Goal: Complete application form

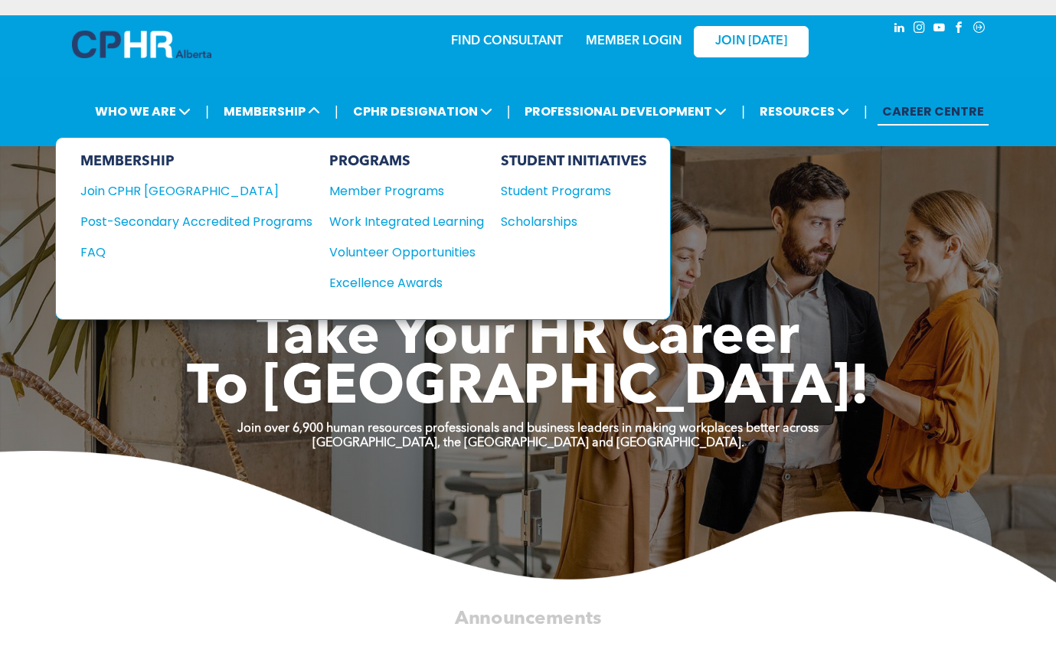
click at [509, 218] on div "Scholarships" at bounding box center [567, 221] width 132 height 19
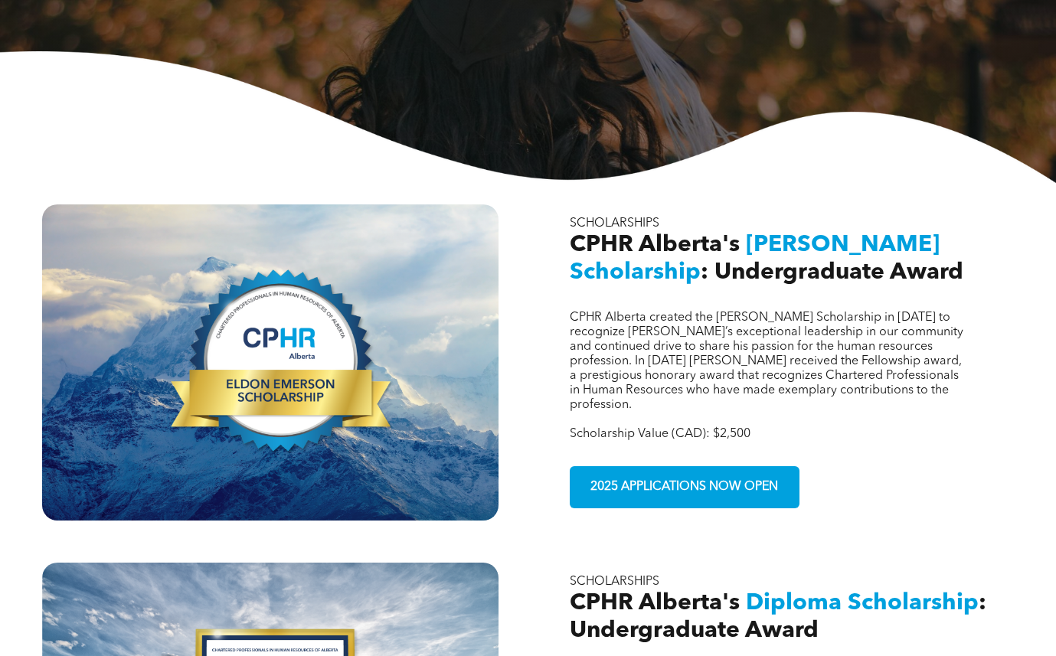
scroll to position [383, 0]
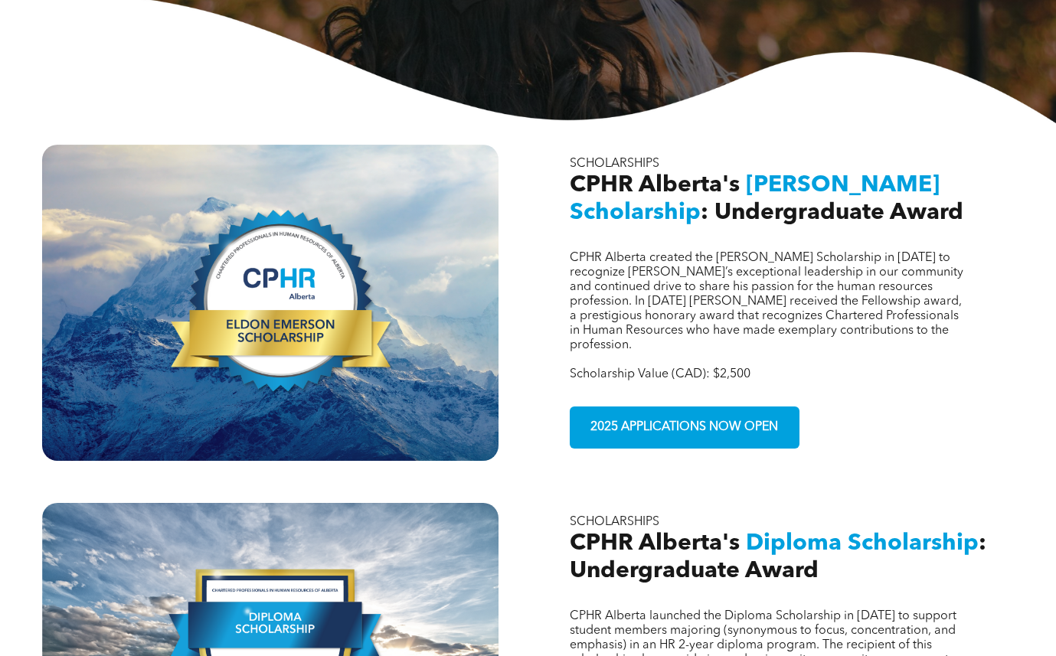
click at [714, 413] on span "2025 APPLICATIONS NOW OPEN" at bounding box center [684, 428] width 198 height 30
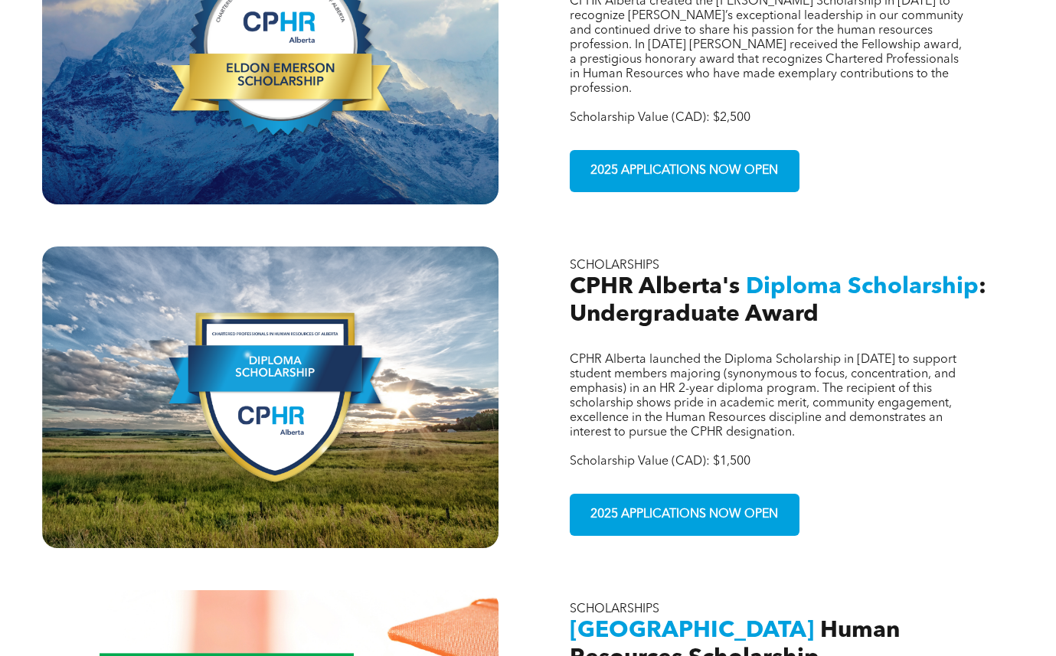
scroll to position [689, 0]
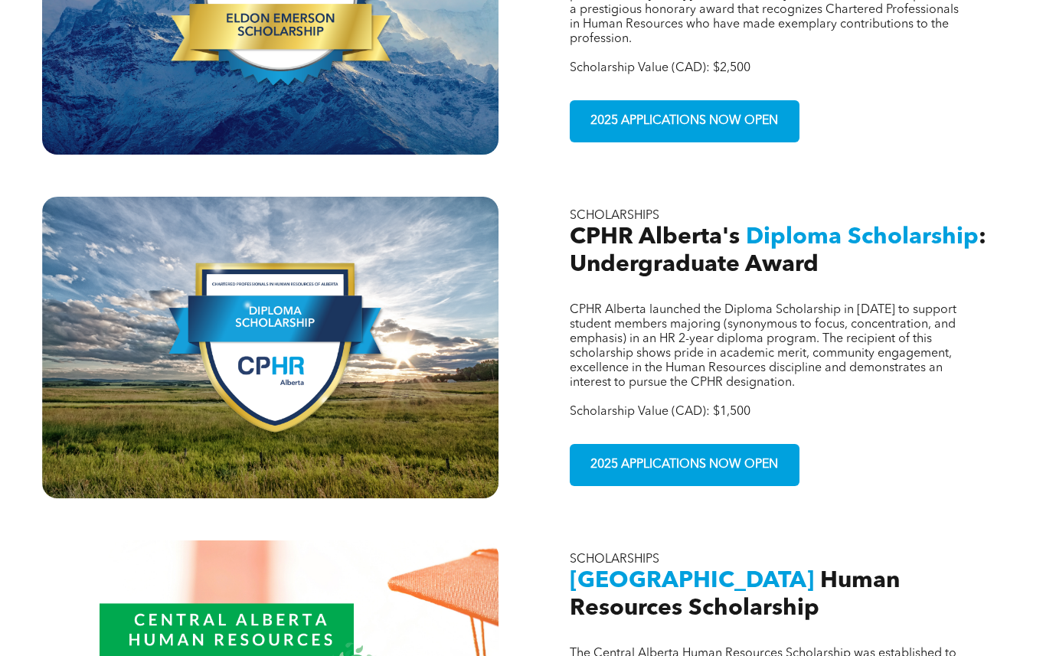
click at [638, 450] on span "2025 APPLICATIONS NOW OPEN" at bounding box center [684, 465] width 198 height 30
